Goal: Information Seeking & Learning: Learn about a topic

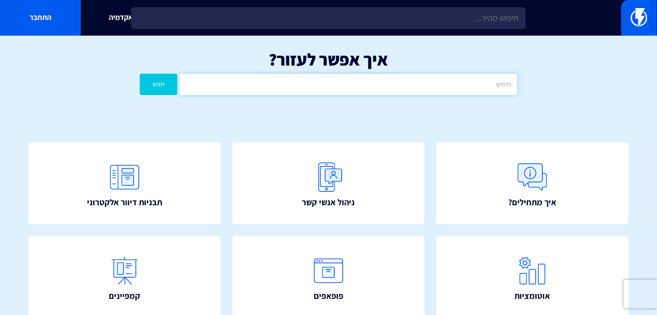
click at [351, 87] on input "text" at bounding box center [348, 84] width 337 height 21
type input "תגיות"
click at [172, 87] on button "חפש" at bounding box center [159, 84] width 38 height 21
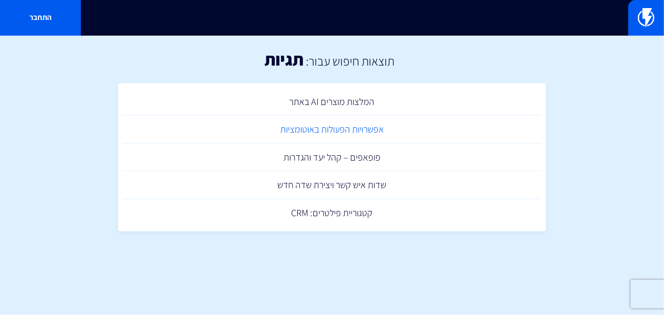
click at [355, 131] on link "אפשרויות הפעולות באוטומציות" at bounding box center [332, 130] width 418 height 28
